Goal: Task Accomplishment & Management: Complete application form

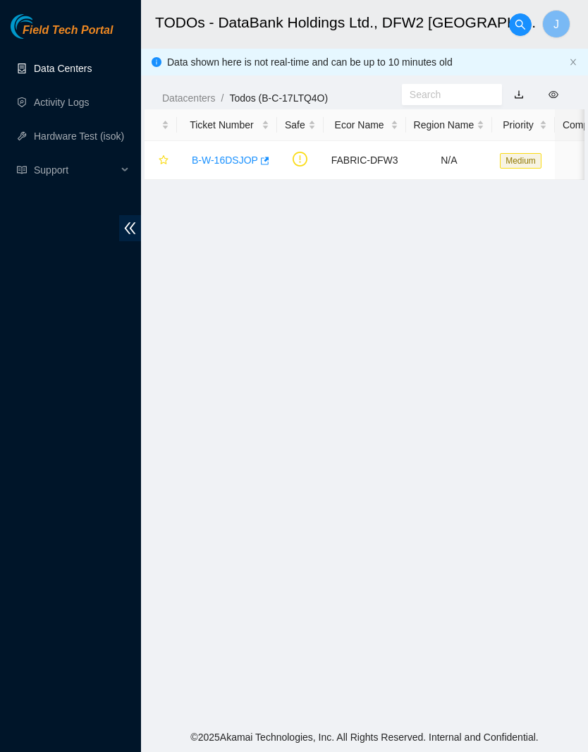
click at [80, 74] on link "Data Centers" at bounding box center [63, 68] width 58 height 11
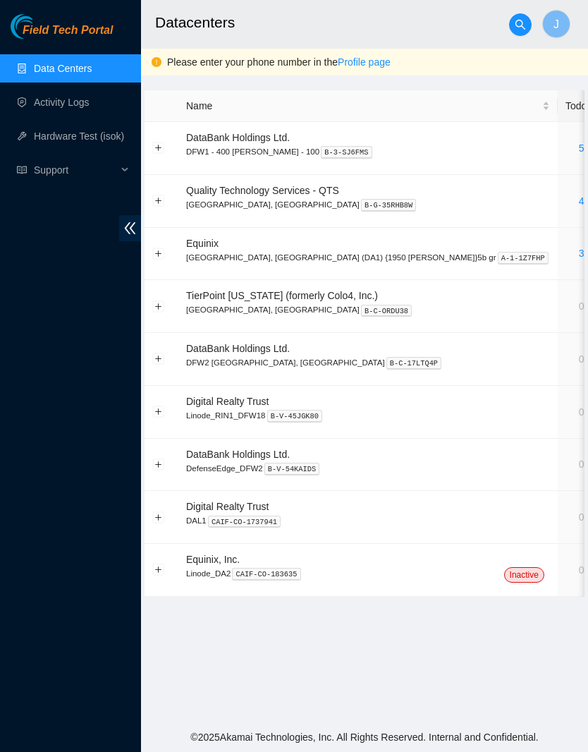
click at [579, 198] on link "4" at bounding box center [582, 200] width 6 height 11
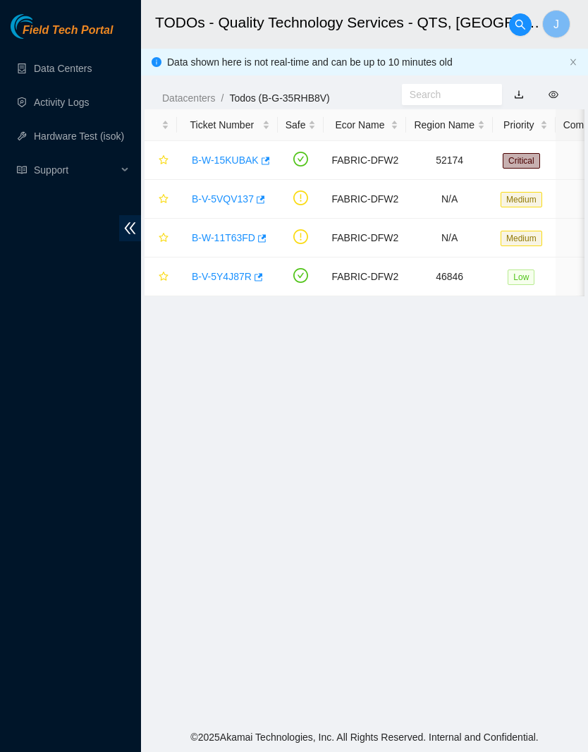
click at [71, 73] on link "Data Centers" at bounding box center [63, 68] width 58 height 11
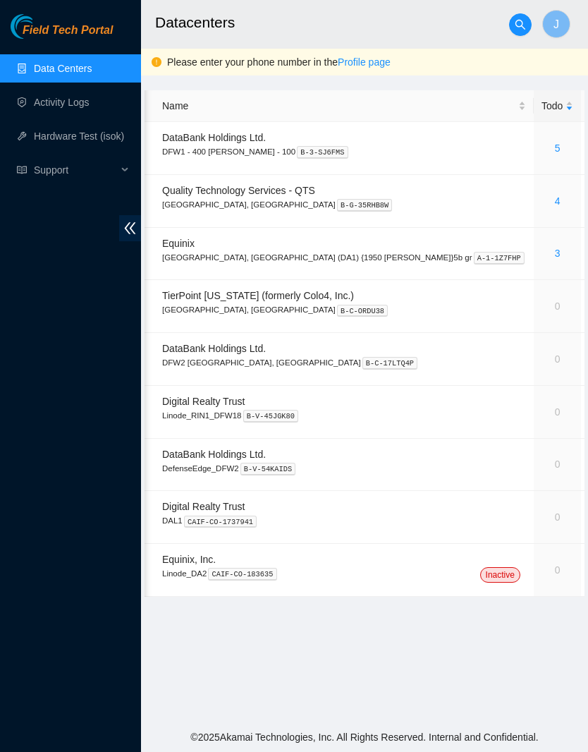
scroll to position [0, 23]
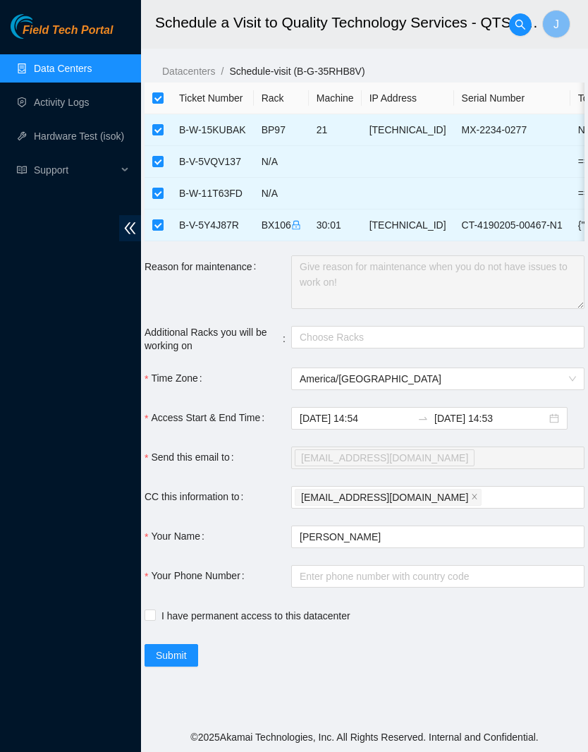
click at [156, 87] on th at bounding box center [158, 99] width 27 height 32
click at [158, 102] on input "checkbox" at bounding box center [157, 97] width 11 height 11
checkbox input "false"
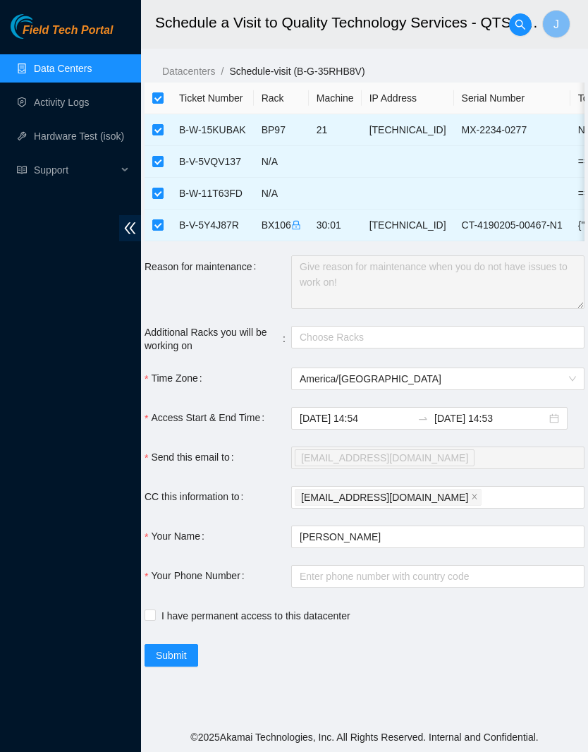
checkbox input "false"
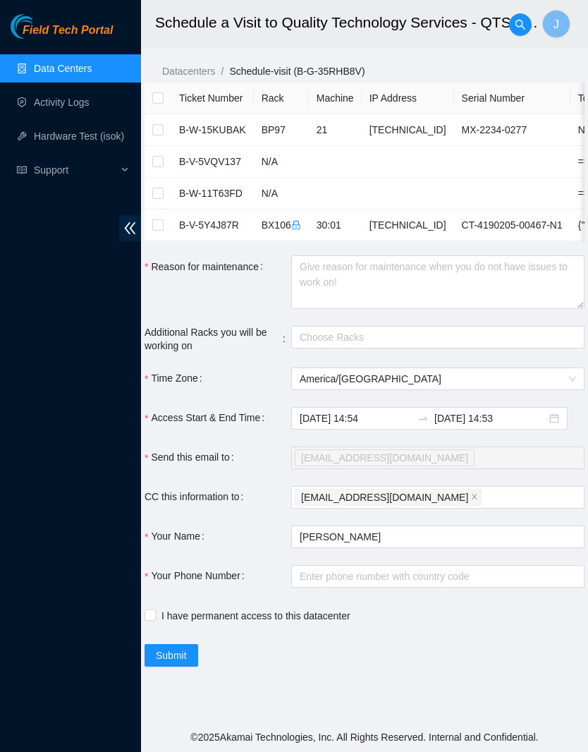
click at [160, 227] on input "checkbox" at bounding box center [157, 224] width 11 height 11
checkbox input "true"
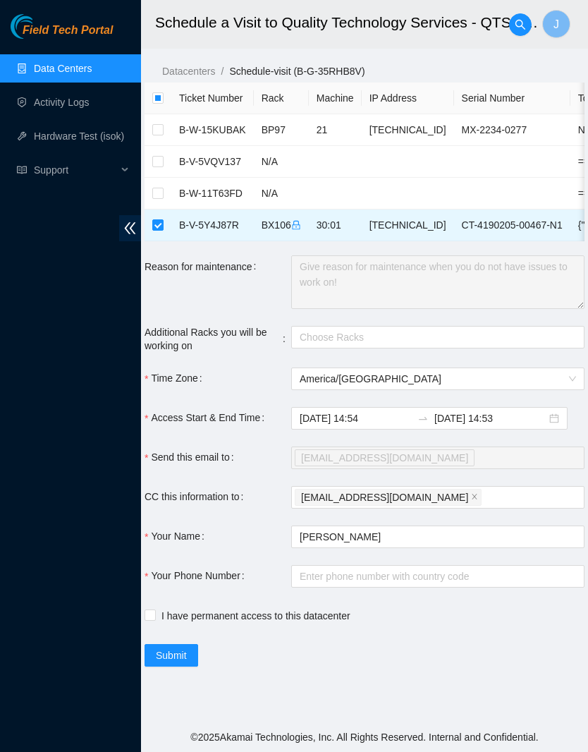
scroll to position [58, 0]
click at [430, 329] on div at bounding box center [431, 337] width 272 height 17
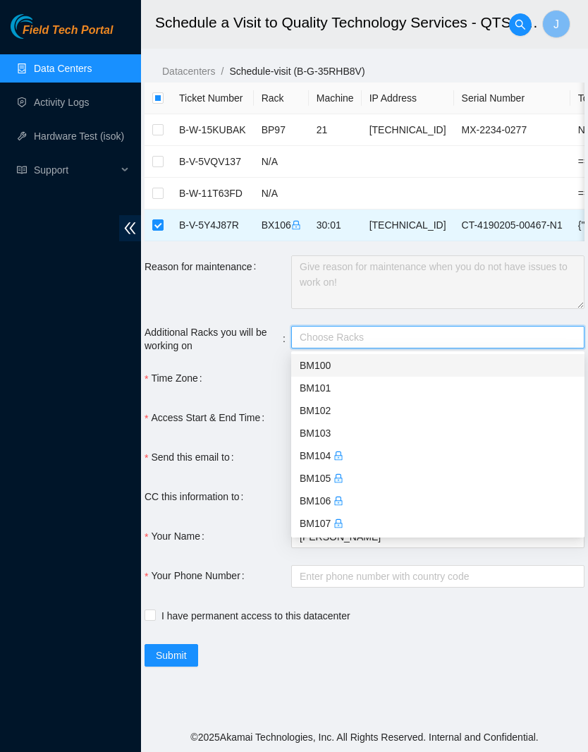
click at [232, 368] on div "Time Zone" at bounding box center [218, 379] width 147 height 23
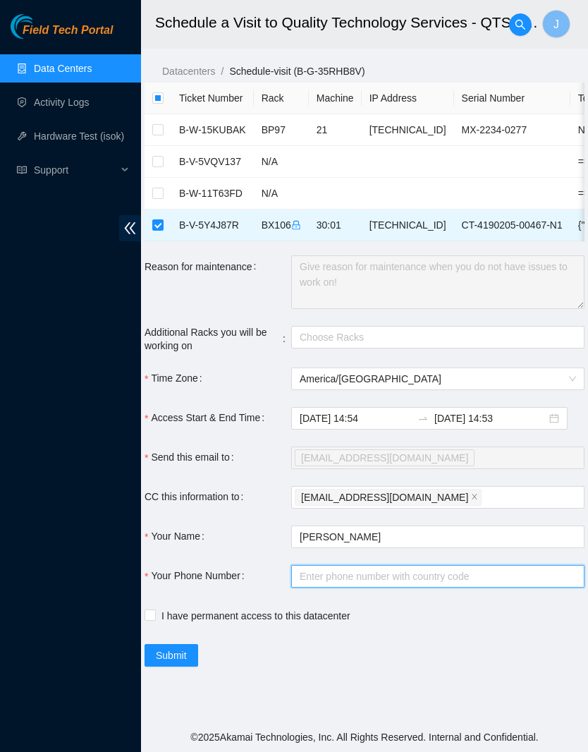
click at [411, 565] on input "Your Phone Number" at bounding box center [438, 576] width 294 height 23
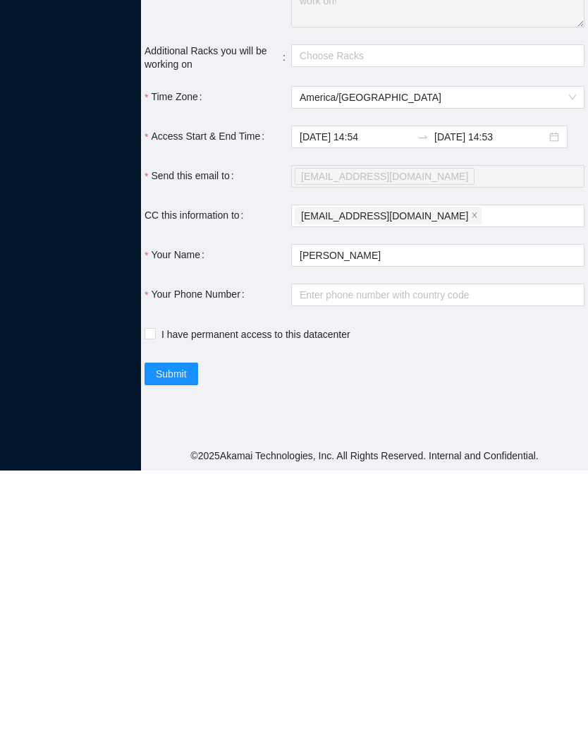
click at [211, 608] on span "I have permanent access to this datacenter" at bounding box center [256, 616] width 200 height 16
click at [155, 610] on input "I have permanent access to this datacenter" at bounding box center [150, 615] width 10 height 10
checkbox input "true"
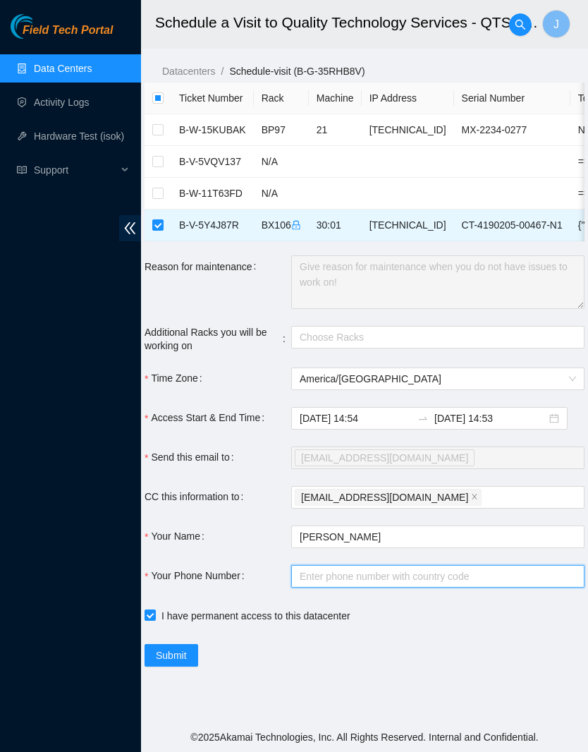
click at [378, 565] on input "Your Phone Number" at bounding box center [438, 576] width 294 height 23
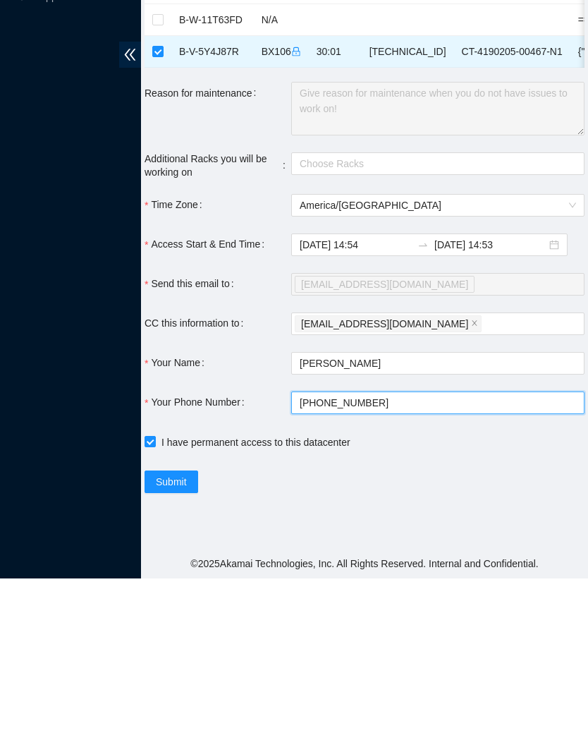
type input "+14692359520"
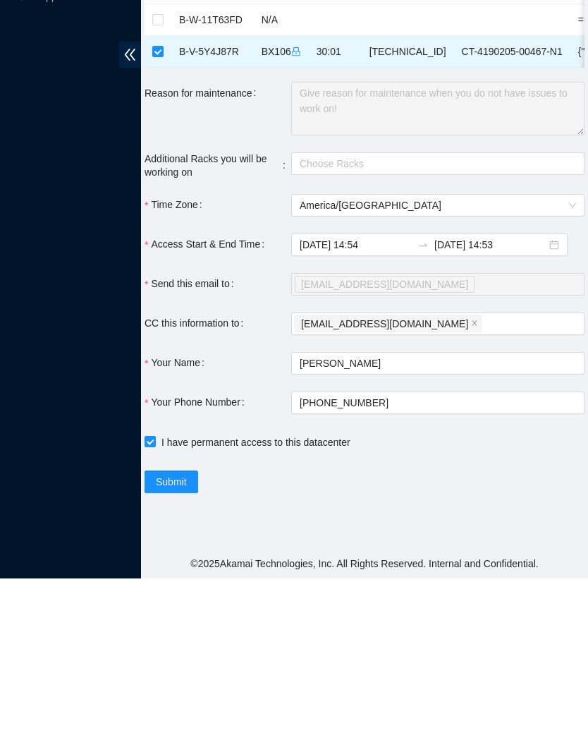
click at [497, 411] on input "2025-10-10 14:53" at bounding box center [491, 419] width 112 height 16
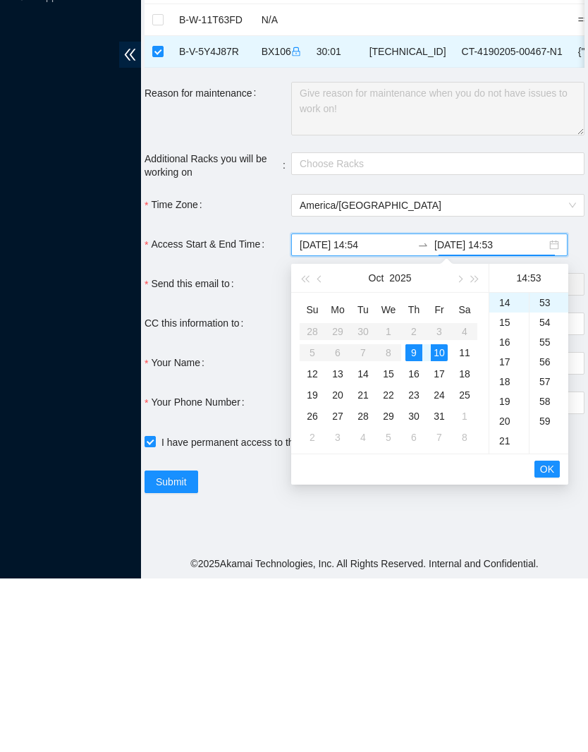
click at [413, 518] on div "9" at bounding box center [414, 526] width 17 height 17
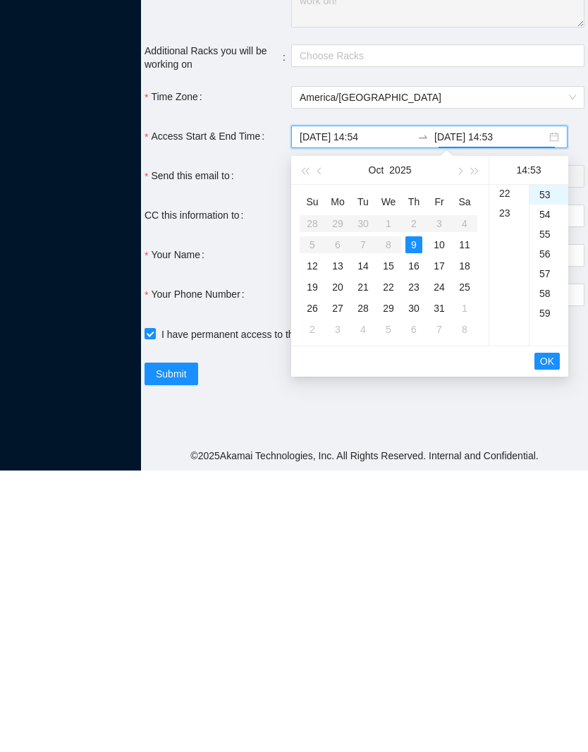
click at [506, 485] on div "23" at bounding box center [510, 495] width 40 height 20
type input "2025-10-09 23:53"
click at [507, 468] on div "23" at bounding box center [510, 478] width 40 height 20
click at [551, 635] on span "OK" at bounding box center [547, 643] width 14 height 16
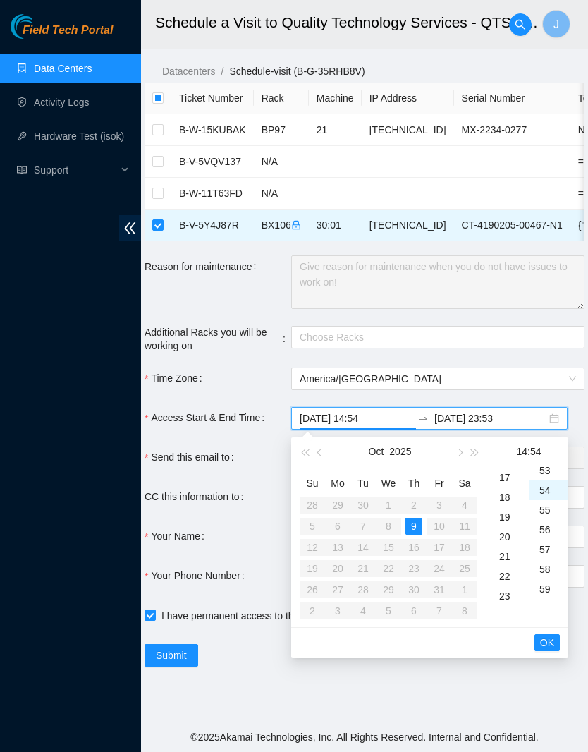
scroll to position [1067, 0]
click at [509, 493] on div "23" at bounding box center [510, 503] width 40 height 20
click at [505, 468] on div "23" at bounding box center [510, 478] width 40 height 20
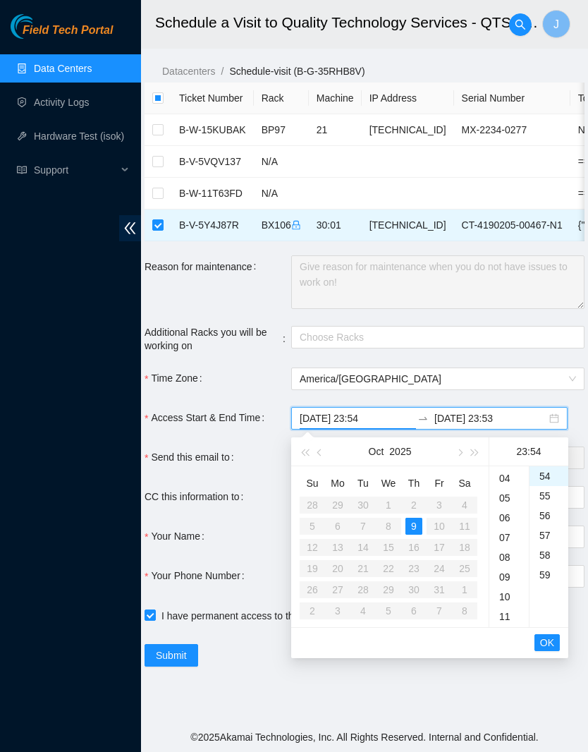
click at [505, 567] on div "09" at bounding box center [510, 577] width 40 height 20
click at [551, 635] on span "OK" at bounding box center [547, 643] width 14 height 16
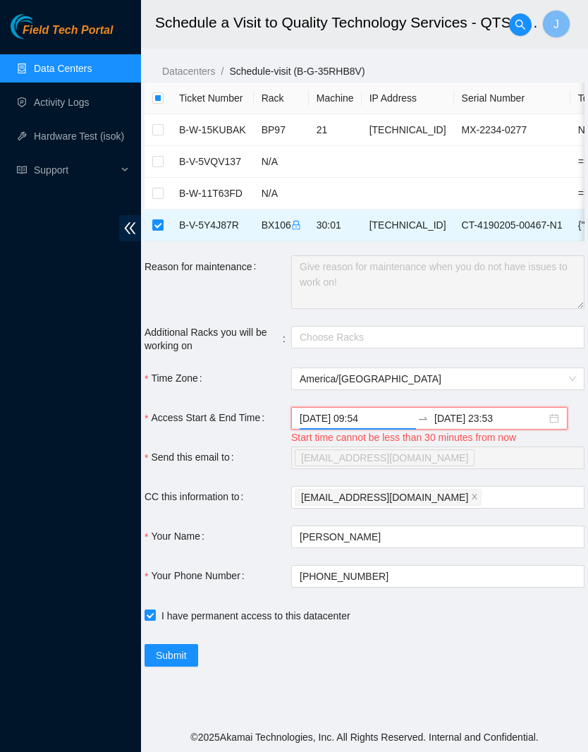
click at [377, 411] on input "2025-10-09 09:54" at bounding box center [356, 419] width 112 height 16
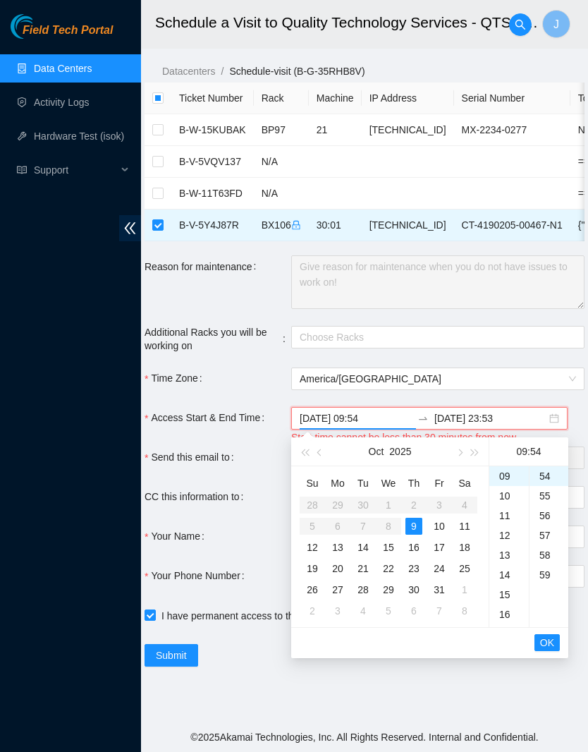
click at [510, 526] on div "12" at bounding box center [510, 536] width 40 height 20
type input "2025-10-09 12:54"
click at [547, 635] on span "OK" at bounding box center [547, 643] width 14 height 16
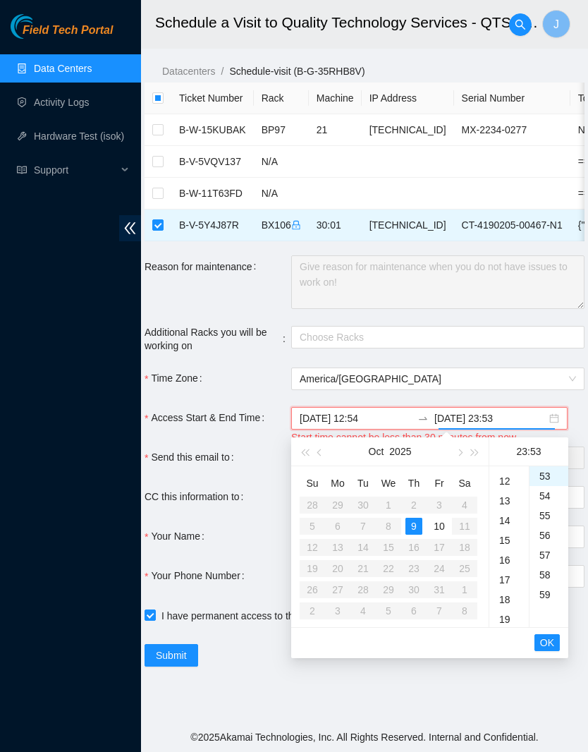
scroll to position [231, 0]
click at [506, 497] on div "13" at bounding box center [510, 503] width 40 height 20
type input "2025-10-09 13:53"
click at [509, 476] on div "13" at bounding box center [510, 476] width 40 height 20
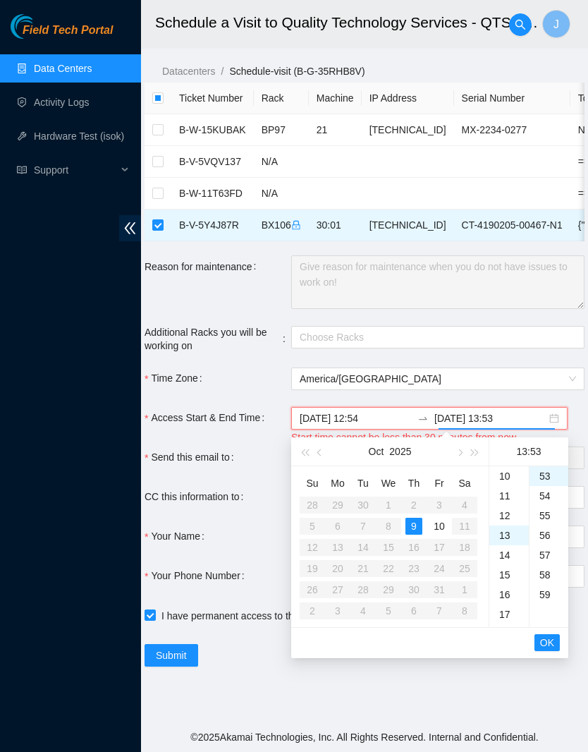
scroll to position [191, 0]
click at [502, 411] on input "2025-10-09 13:53" at bounding box center [491, 419] width 112 height 16
click at [532, 418] on input "2025-10-09 13:53" at bounding box center [491, 419] width 112 height 16
click at [381, 414] on input "2025-10-09 12:54" at bounding box center [356, 419] width 112 height 16
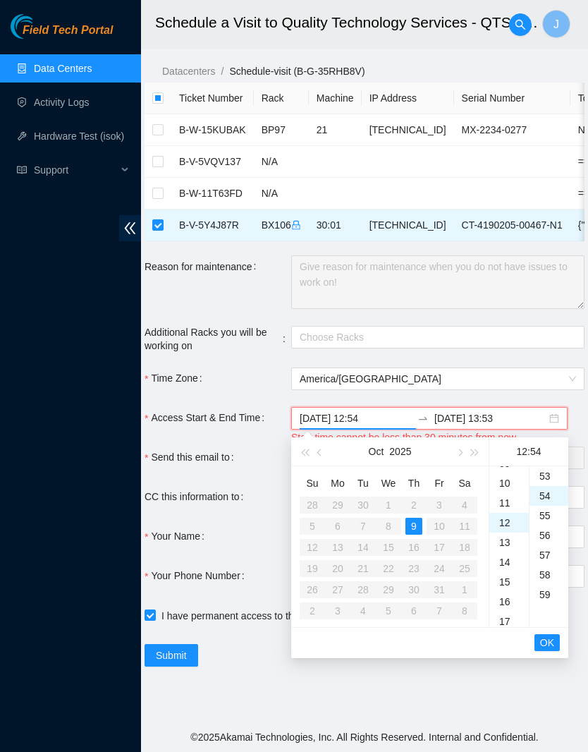
scroll to position [1067, 0]
click at [509, 412] on input "2025-10-09 13:53" at bounding box center [491, 419] width 112 height 16
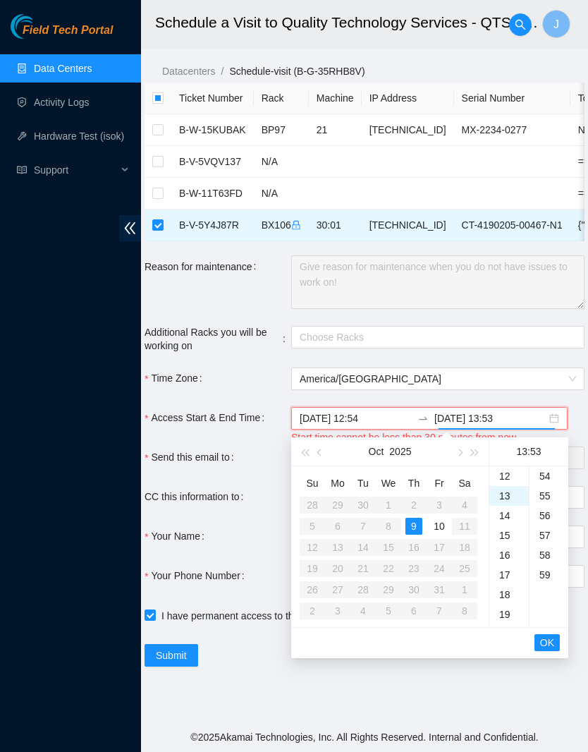
scroll to position [1047, 0]
click at [557, 411] on div "2025-10-09 12:54 2025-10-09 13:53" at bounding box center [429, 418] width 277 height 23
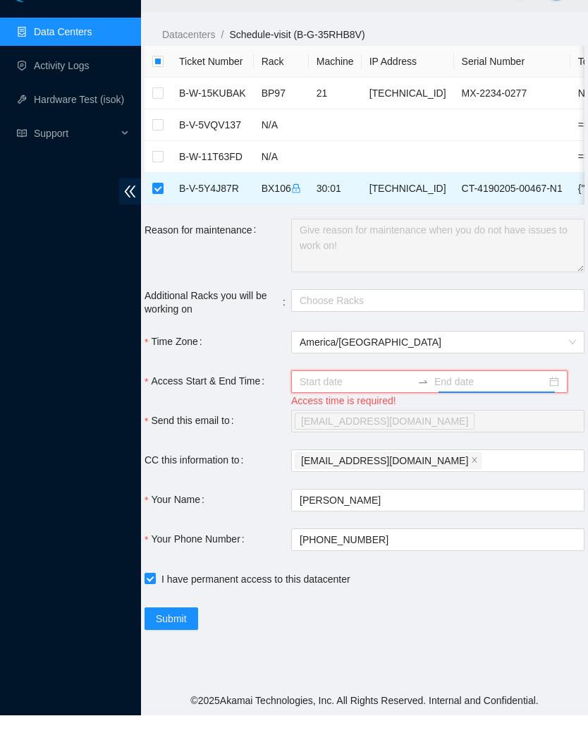
click at [353, 411] on input "Access Start & End Time" at bounding box center [356, 419] width 112 height 16
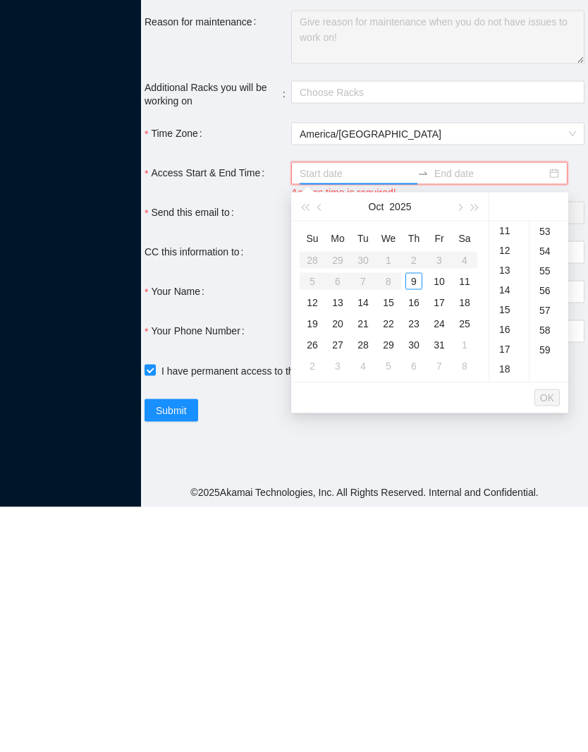
scroll to position [217, 0]
click at [511, 506] on div "13" at bounding box center [510, 516] width 40 height 20
type input "2025-10-09 13:00"
click at [548, 635] on span "OK" at bounding box center [547, 643] width 14 height 16
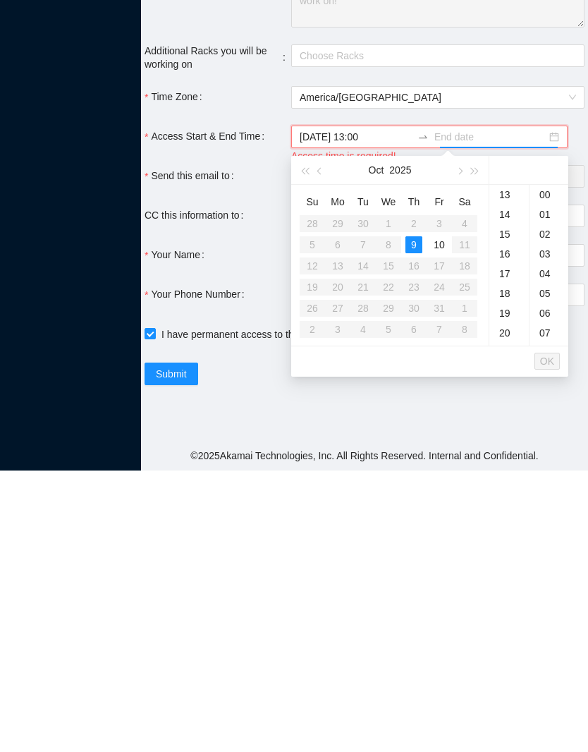
scroll to position [38, 0]
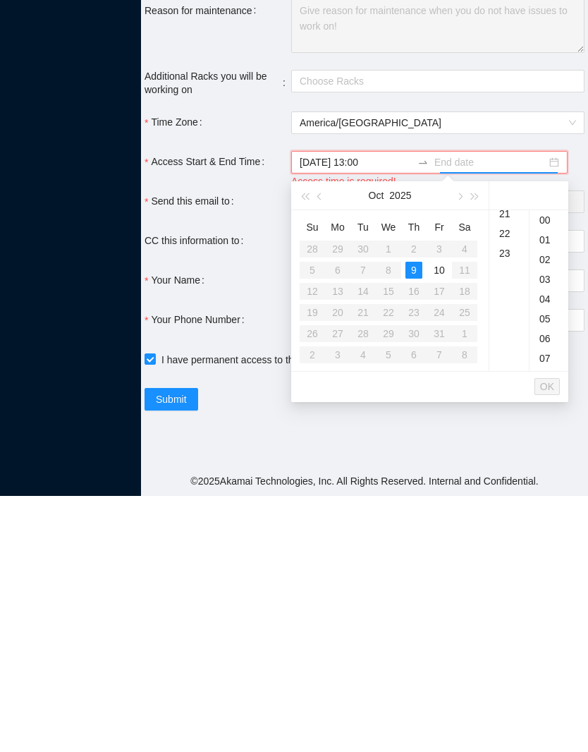
click at [506, 500] on div "23" at bounding box center [510, 510] width 40 height 20
type input "2025-10-09 23:00"
click at [547, 635] on span "OK" at bounding box center [547, 643] width 14 height 16
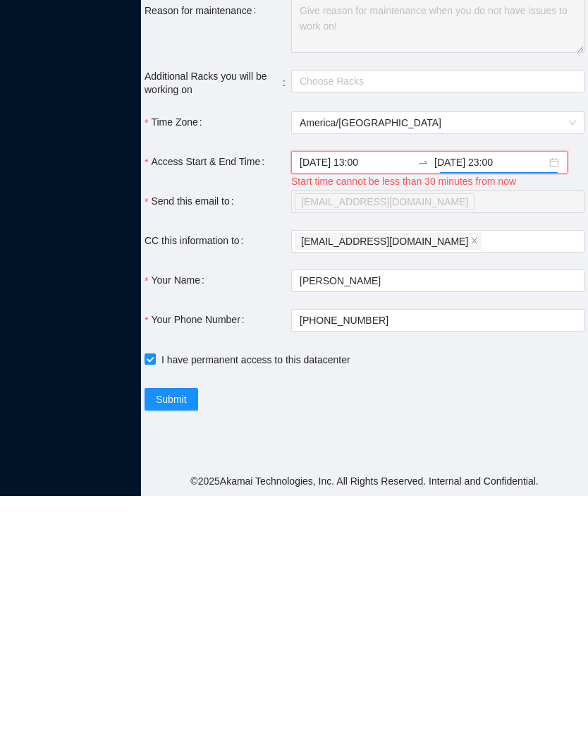
click at [180, 648] on span "Submit" at bounding box center [171, 656] width 31 height 16
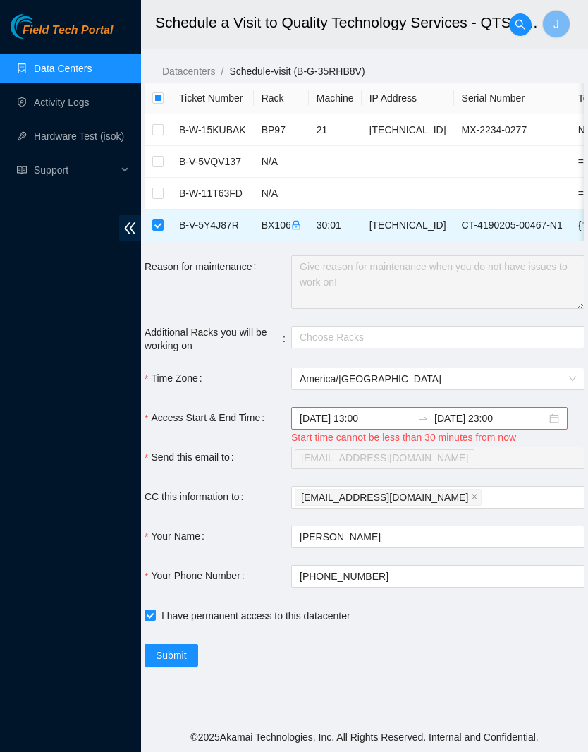
click at [372, 411] on input "2025-10-09 13:00" at bounding box center [356, 419] width 112 height 16
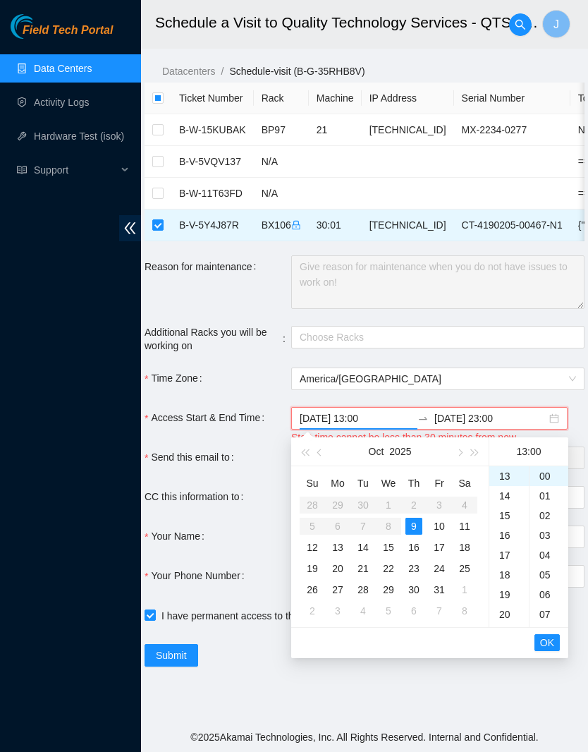
scroll to position [37, 0]
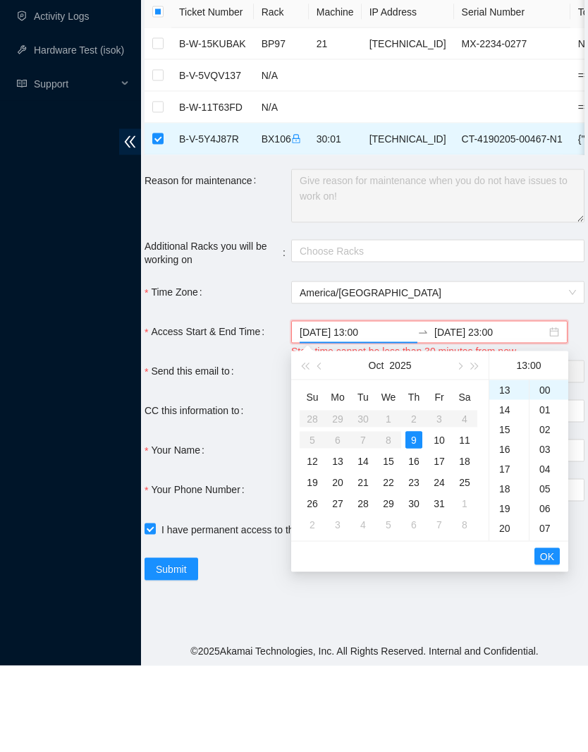
click at [548, 466] on div "00" at bounding box center [549, 476] width 39 height 20
click at [545, 483] on div "20" at bounding box center [549, 493] width 39 height 20
click at [548, 545] on div "24" at bounding box center [549, 555] width 39 height 20
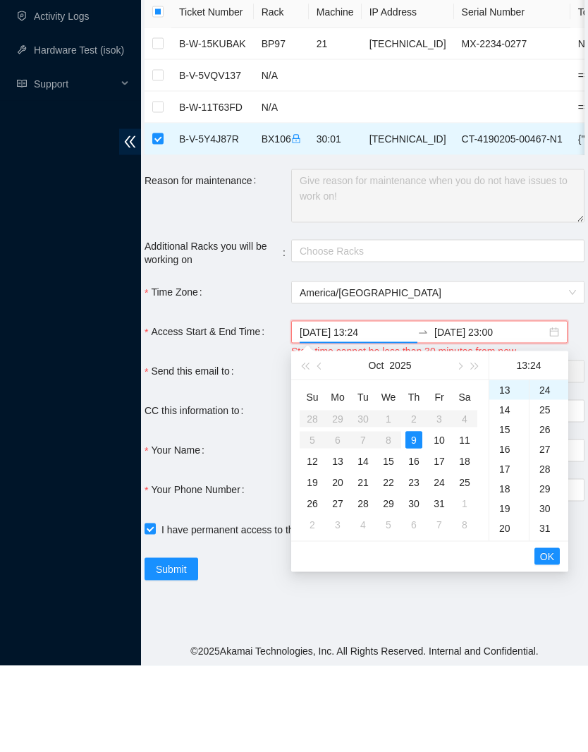
click at [505, 326] on div "Choose Racks" at bounding box center [438, 337] width 294 height 23
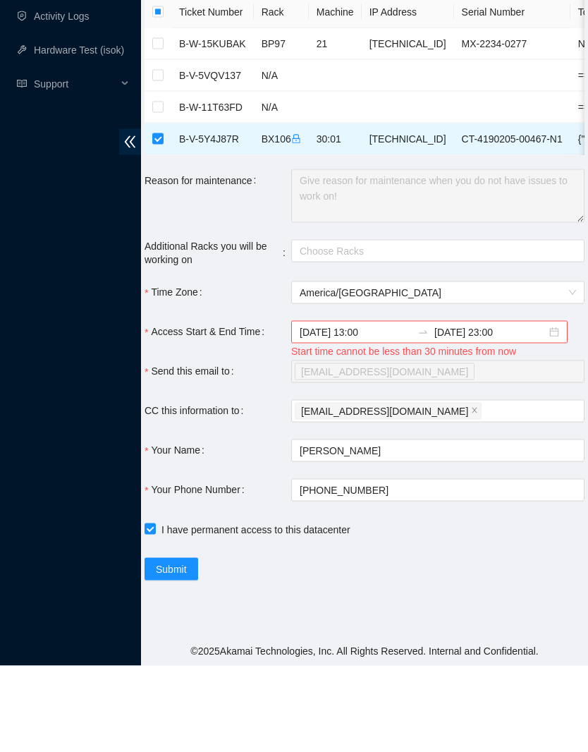
scroll to position [58, 0]
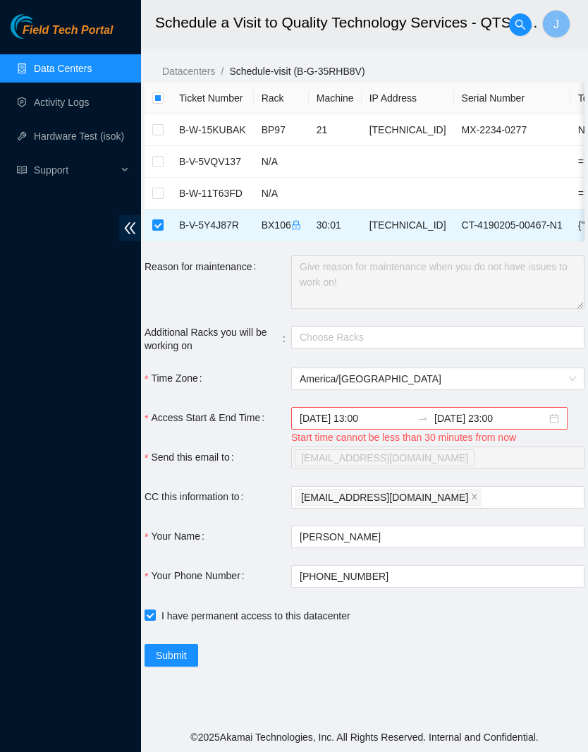
click at [381, 411] on input "2025-10-09 13:00" at bounding box center [356, 419] width 112 height 16
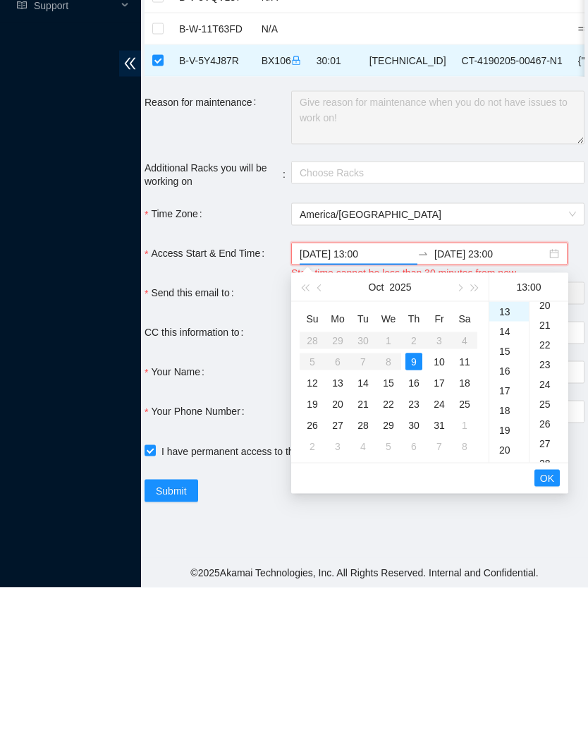
click at [549, 559] on div "25" at bounding box center [549, 569] width 39 height 20
click at [544, 635] on span "OK" at bounding box center [547, 643] width 14 height 16
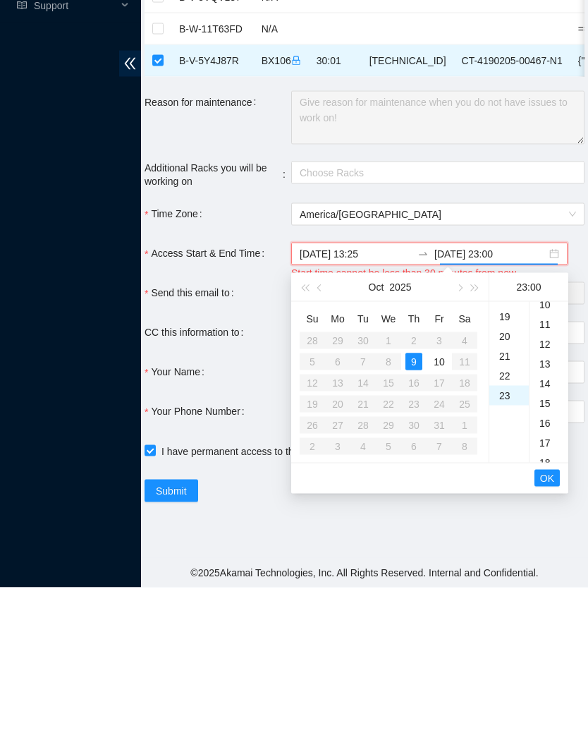
scroll to position [0, 0]
click at [554, 635] on span "OK" at bounding box center [547, 643] width 14 height 16
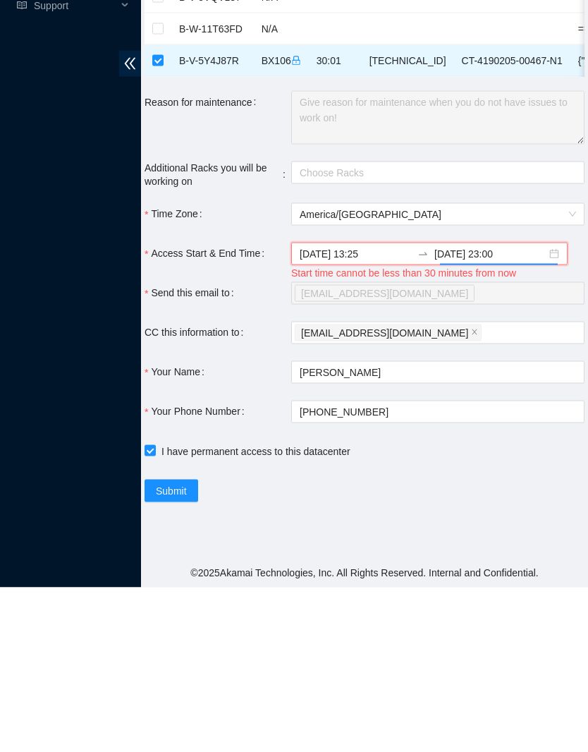
click at [194, 644] on button "Submit" at bounding box center [172, 655] width 54 height 23
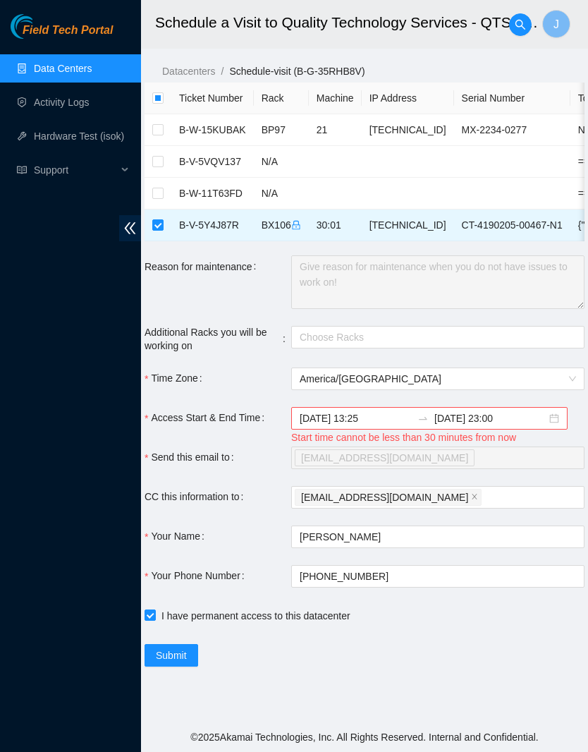
click at [180, 648] on span "Submit" at bounding box center [171, 656] width 31 height 16
click at [378, 411] on input "2025-10-09 13:25" at bounding box center [356, 419] width 112 height 16
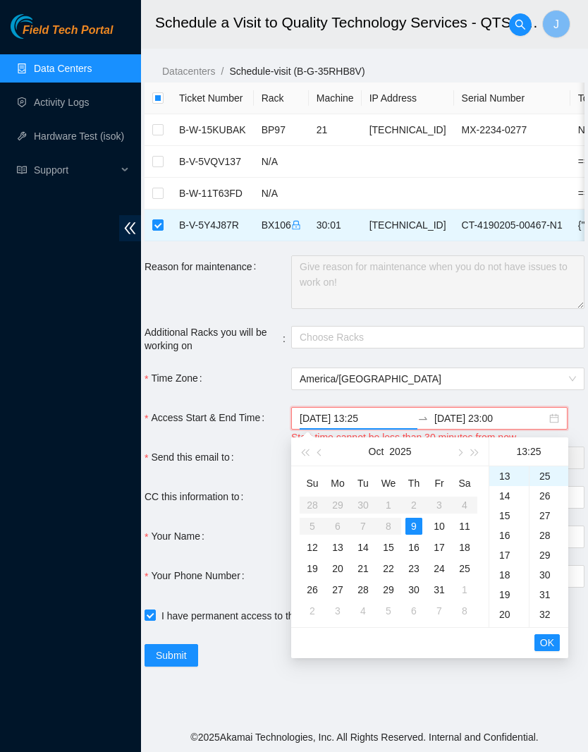
click at [504, 486] on div "14" at bounding box center [510, 496] width 40 height 20
click at [468, 368] on span "America/Chicago" at bounding box center [438, 378] width 277 height 21
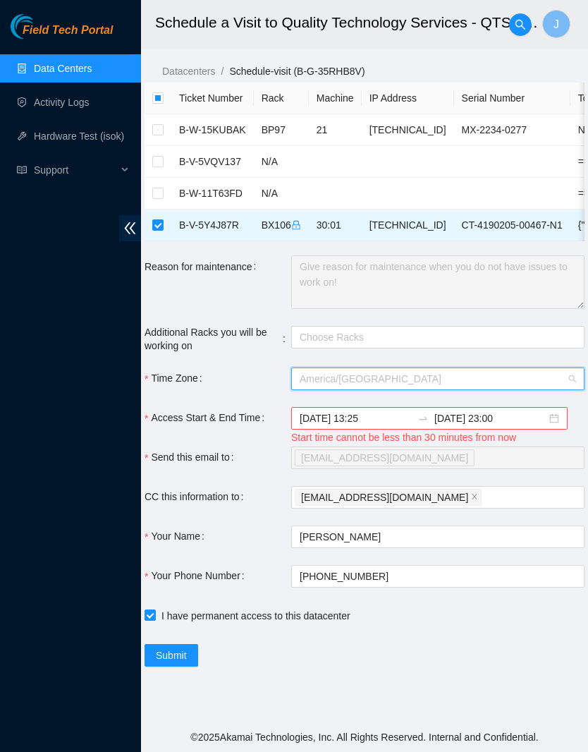
scroll to position [1310, 0]
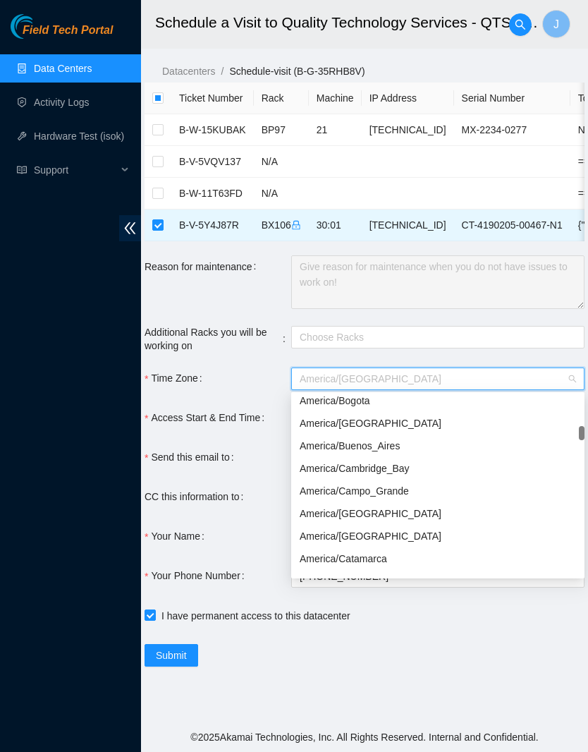
click at [514, 326] on div "Choose Racks" at bounding box center [438, 337] width 294 height 23
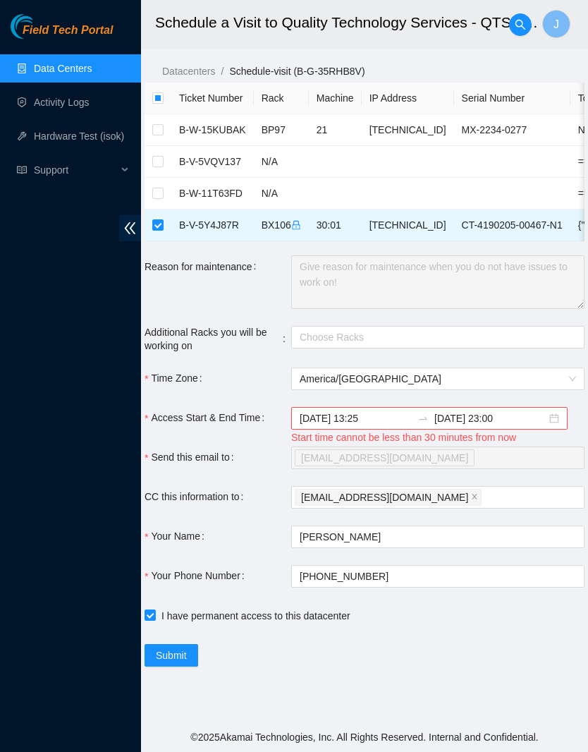
click at [371, 411] on input "2025-10-09 13:25" at bounding box center [356, 419] width 112 height 16
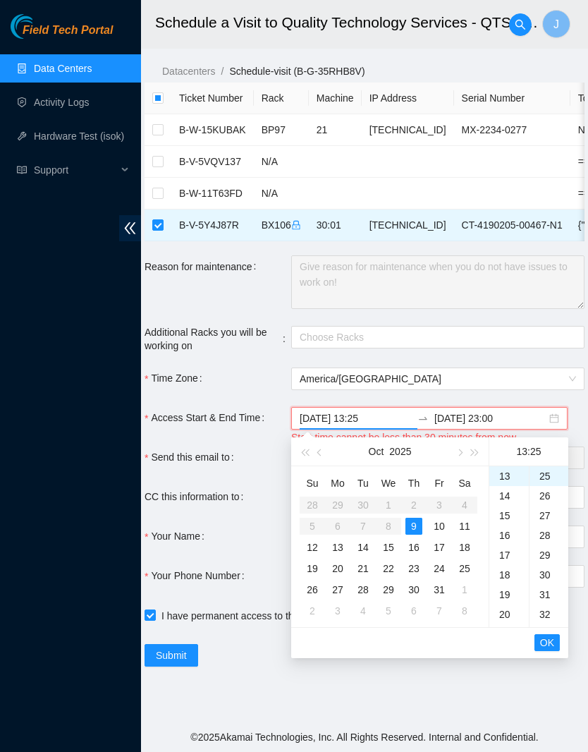
click at [505, 486] on div "14" at bounding box center [510, 496] width 40 height 20
click at [511, 466] on div "14" at bounding box center [510, 476] width 40 height 20
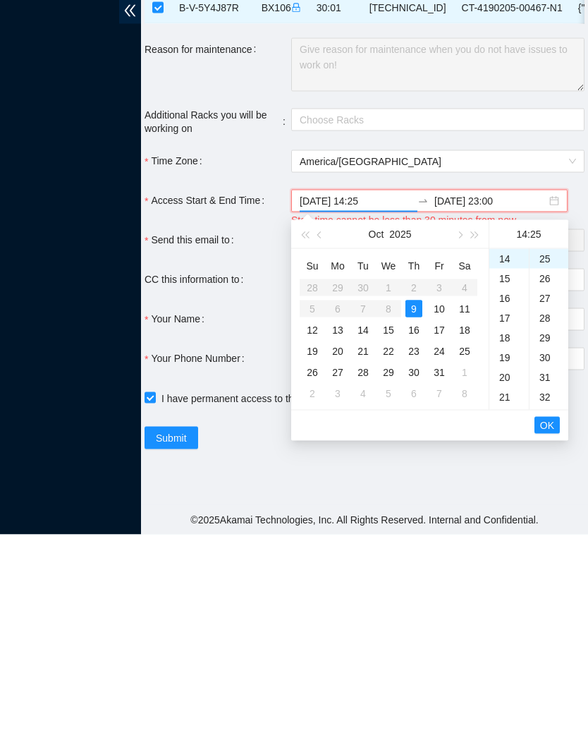
click at [553, 635] on span "OK" at bounding box center [547, 643] width 14 height 16
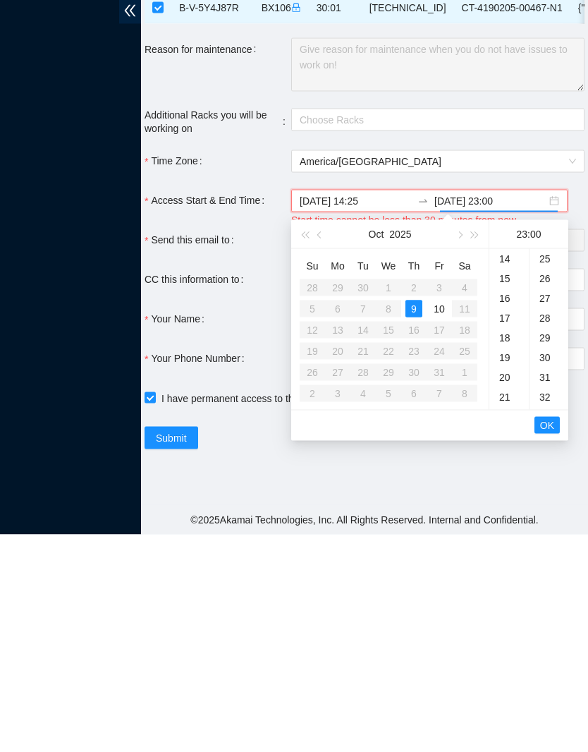
scroll to position [0, 0]
click at [554, 635] on span "OK" at bounding box center [547, 643] width 14 height 16
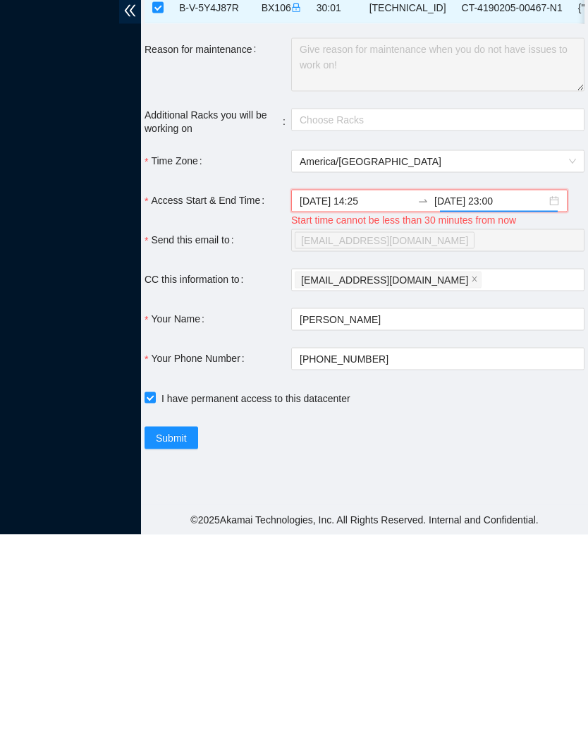
click at [383, 411] on input "2025-10-09 14:25" at bounding box center [356, 419] width 112 height 16
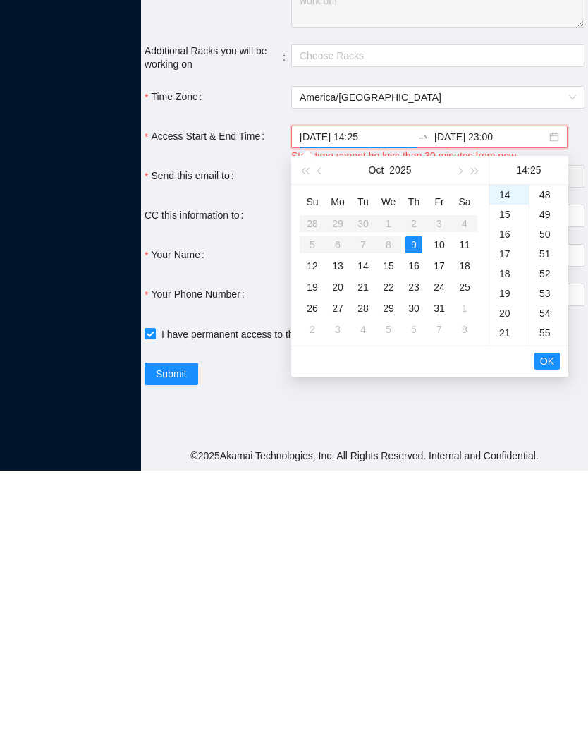
scroll to position [961, 0]
click at [546, 572] on div "54" at bounding box center [549, 582] width 39 height 20
click at [545, 635] on span "OK" at bounding box center [547, 643] width 14 height 16
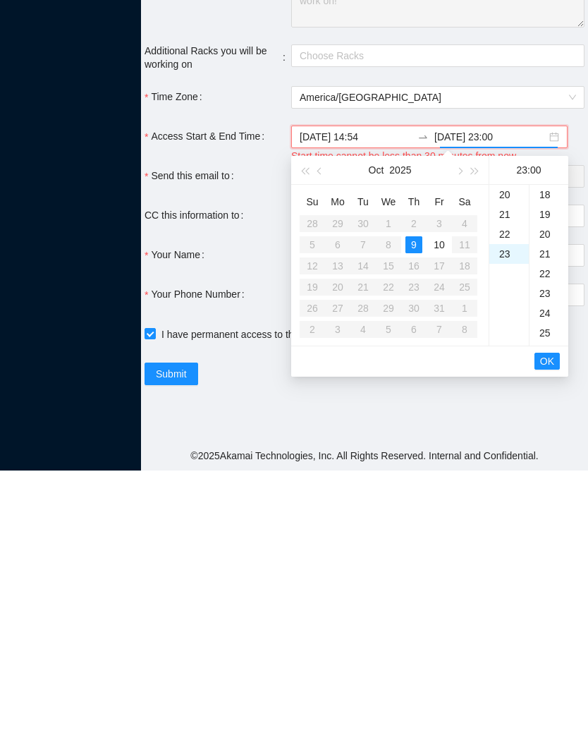
scroll to position [0, 0]
click at [556, 634] on button "OK" at bounding box center [547, 642] width 25 height 17
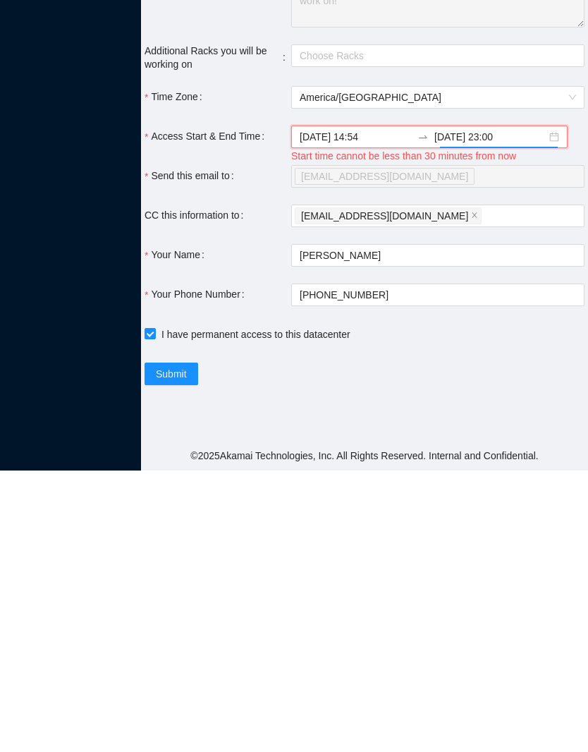
click at [190, 644] on button "Submit" at bounding box center [172, 655] width 54 height 23
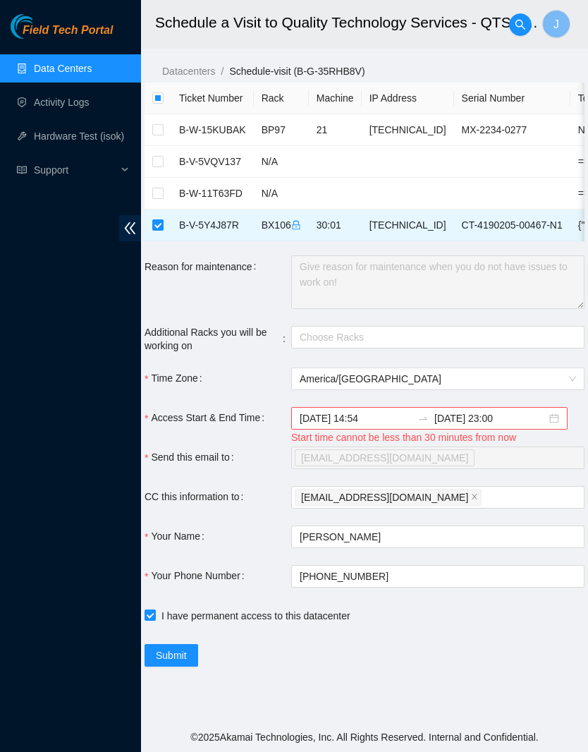
click at [387, 411] on input "2025-10-09 14:54" at bounding box center [356, 419] width 112 height 16
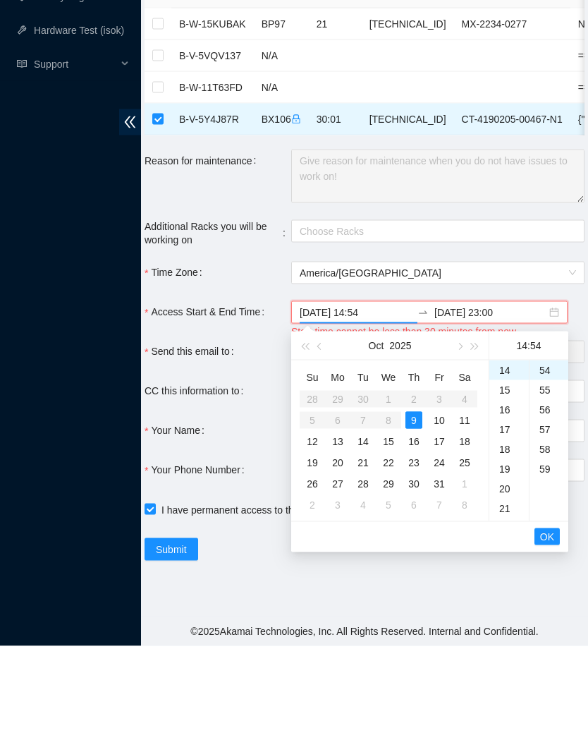
click at [546, 565] on div "59" at bounding box center [549, 575] width 39 height 20
type input "2025-10-09 14:59"
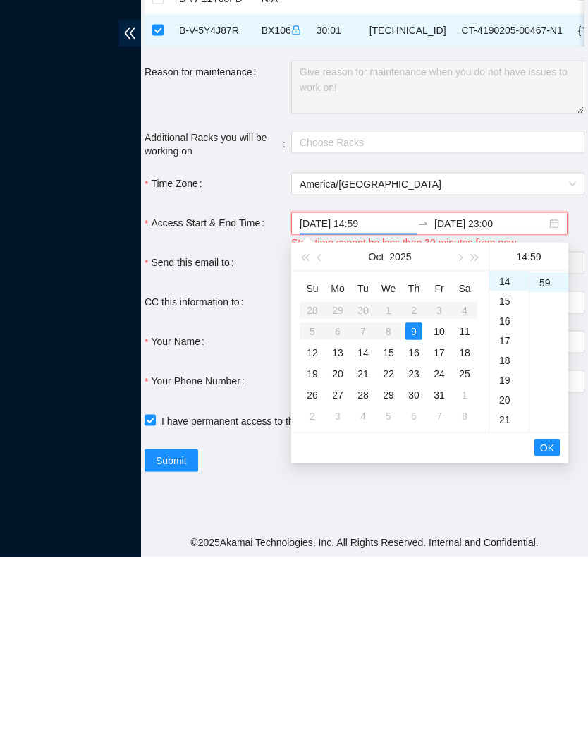
click at [551, 635] on span "OK" at bounding box center [547, 643] width 14 height 16
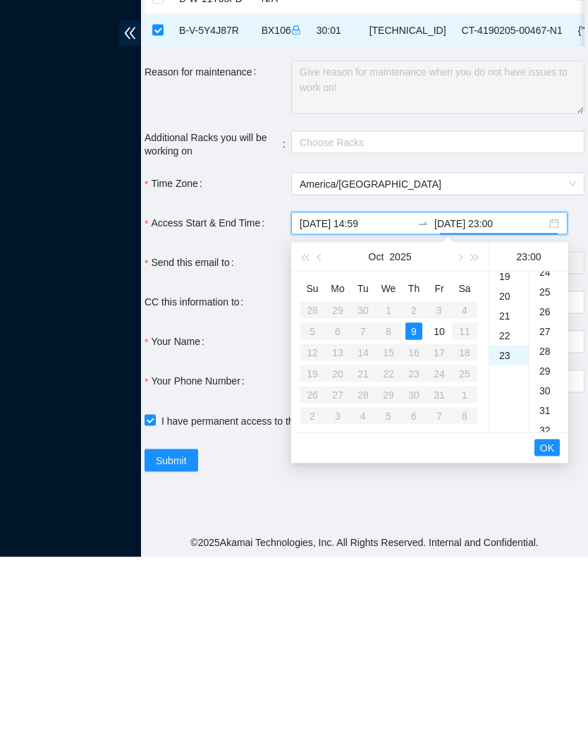
scroll to position [0, 0]
click at [553, 635] on span "OK" at bounding box center [547, 643] width 14 height 16
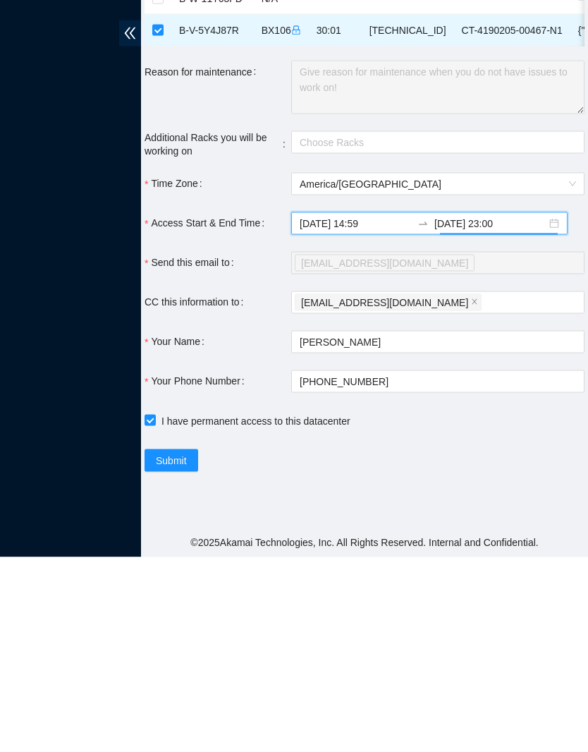
click at [175, 648] on span "Submit" at bounding box center [171, 656] width 31 height 16
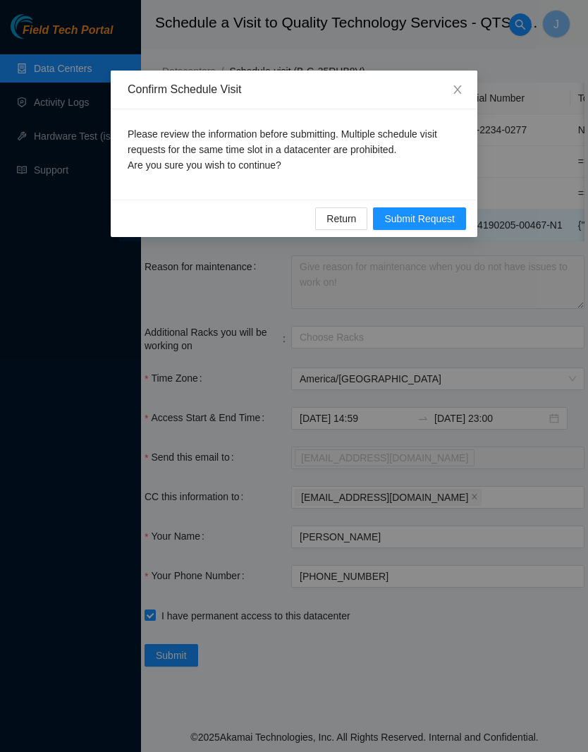
click at [425, 217] on span "Submit Request" at bounding box center [420, 219] width 71 height 16
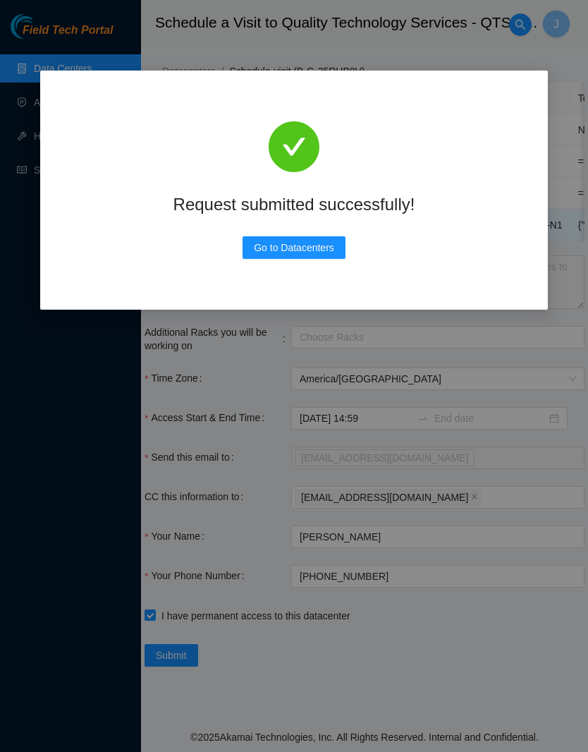
click at [316, 250] on span "Go to Datacenters" at bounding box center [294, 248] width 80 height 16
